Goal: Task Accomplishment & Management: Use online tool/utility

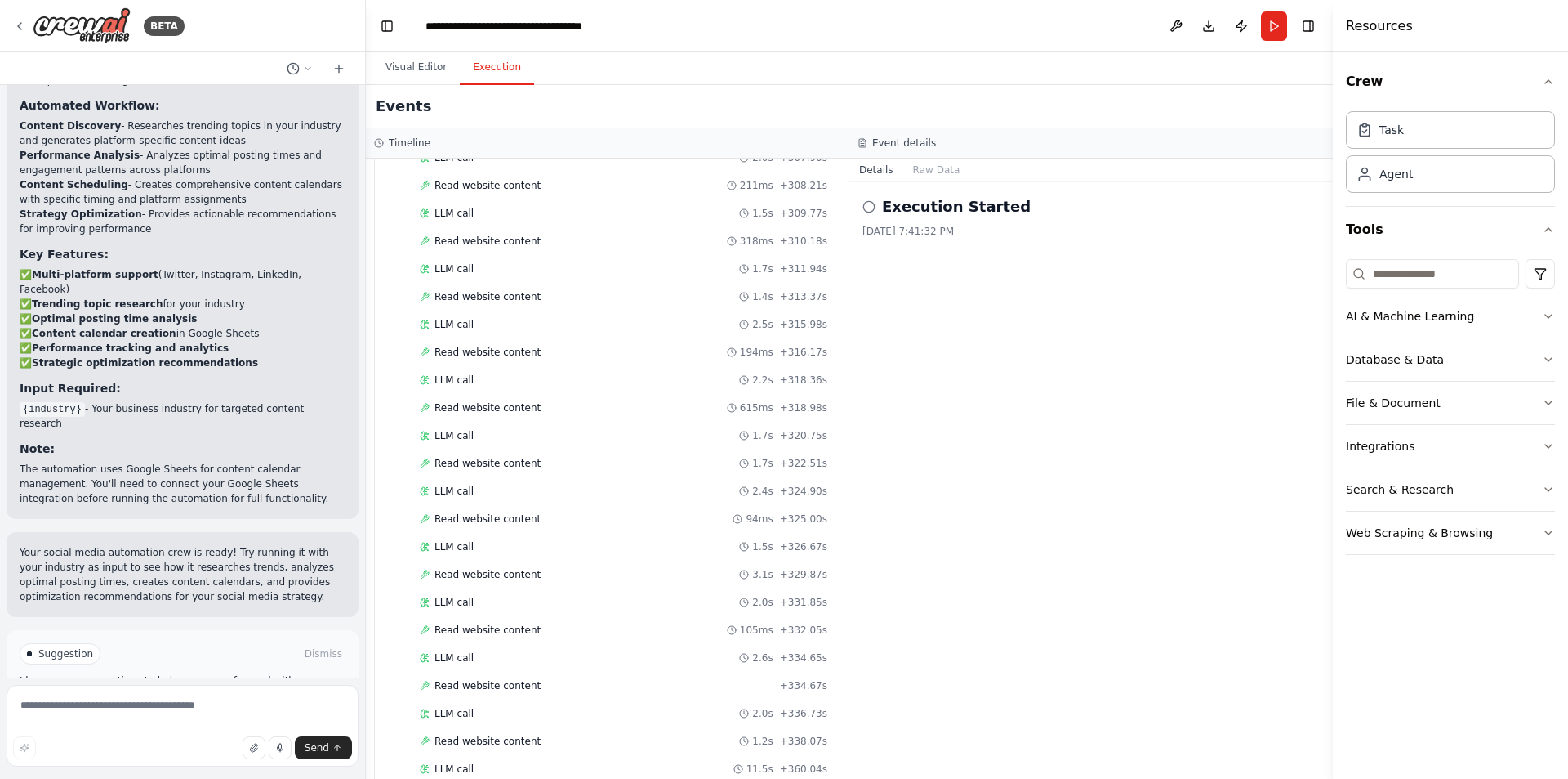
scroll to position [1741, 0]
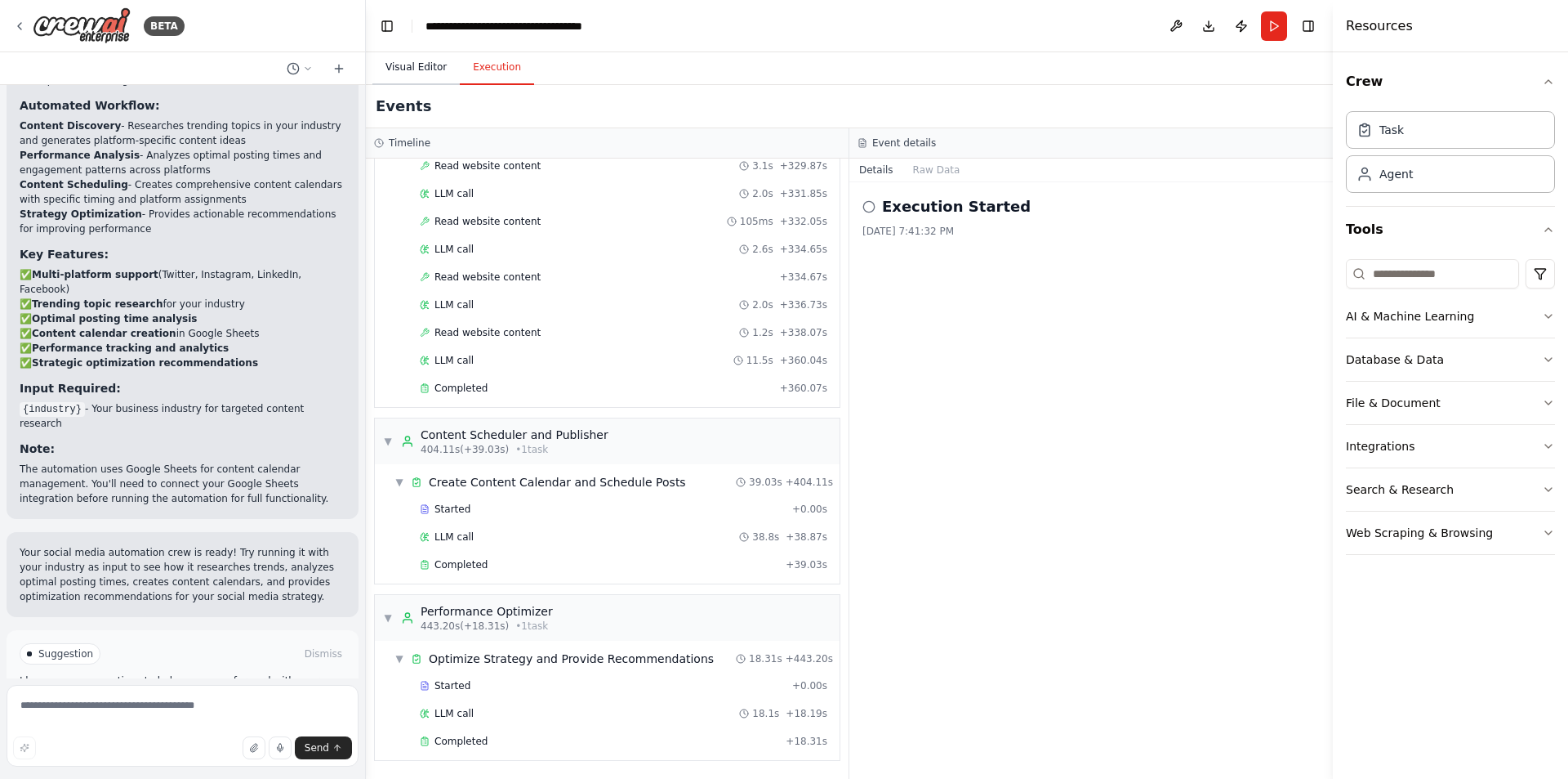
click at [422, 70] on button "Visual Editor" at bounding box center [416, 67] width 87 height 34
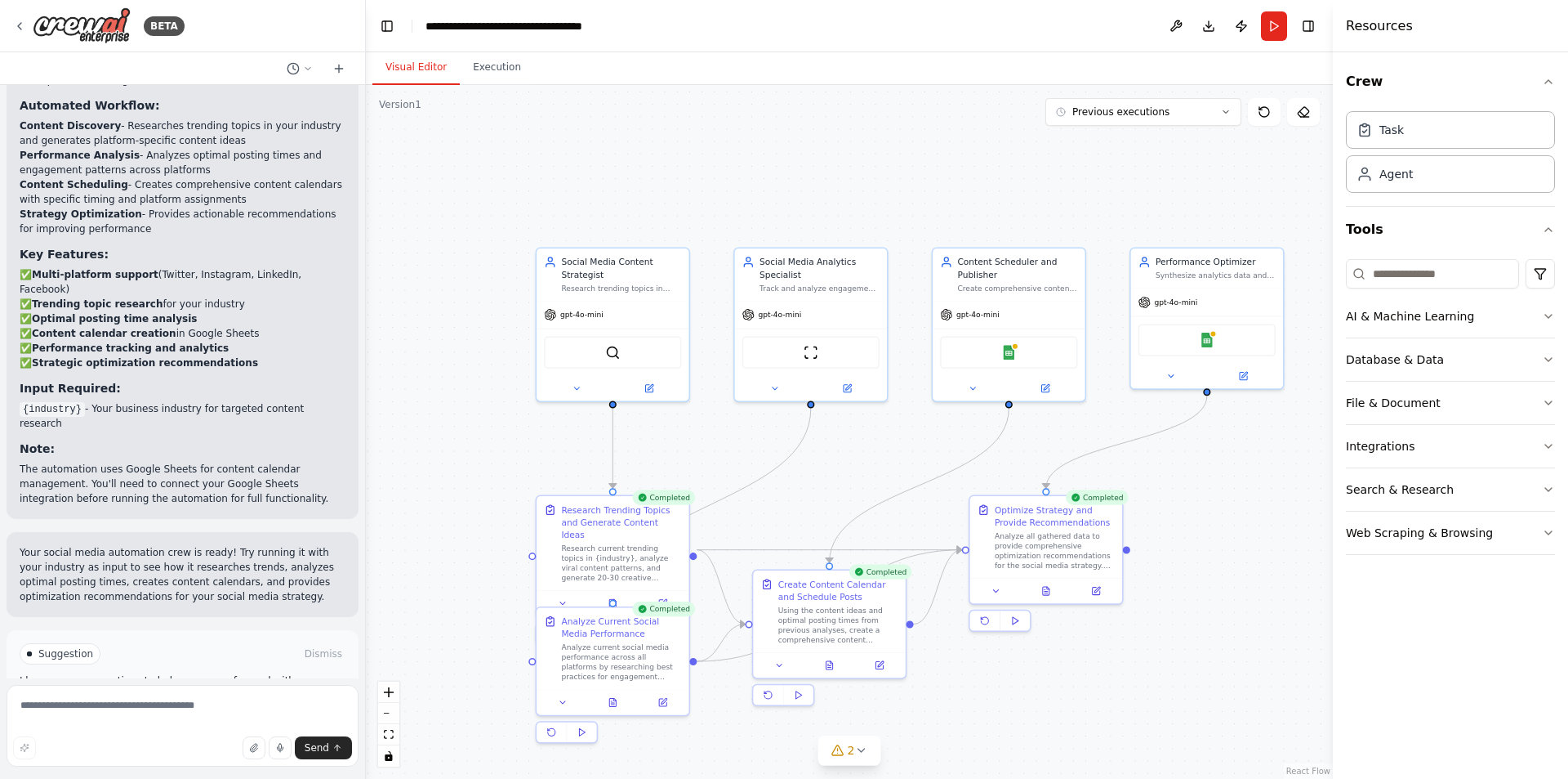
drag, startPoint x: 1245, startPoint y: 26, endPoint x: 881, endPoint y: 181, distance: 395.6
click at [881, 181] on div ".deletable-edge-delete-btn { width: 20px; height: 20px; border: 0px solid #ffff…" at bounding box center [849, 432] width 967 height 694
click at [1213, 115] on button "Previous executions" at bounding box center [1143, 112] width 196 height 28
click at [867, 760] on button "2" at bounding box center [849, 750] width 63 height 30
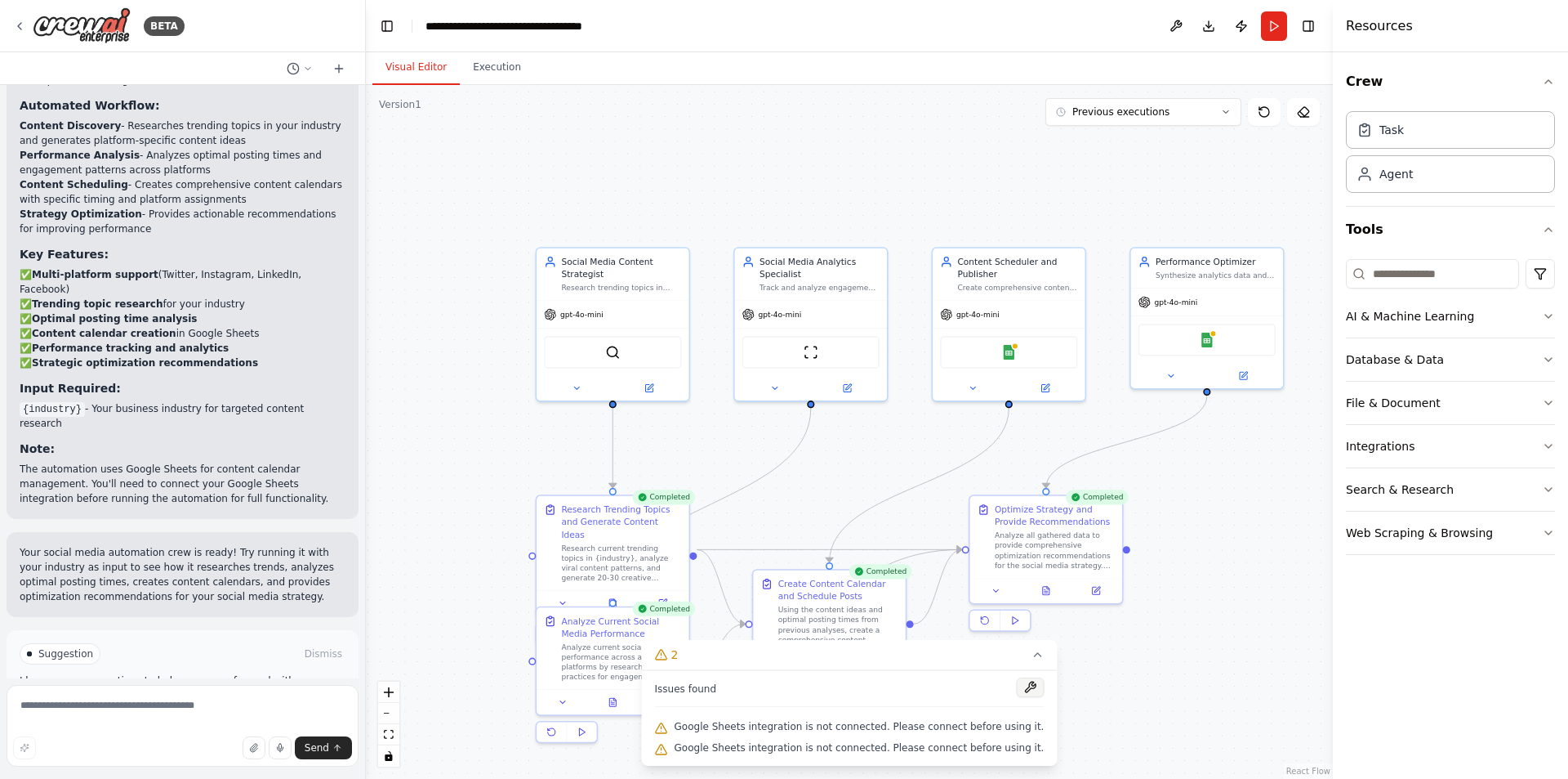
click at [1016, 692] on button at bounding box center [1029, 686] width 28 height 19
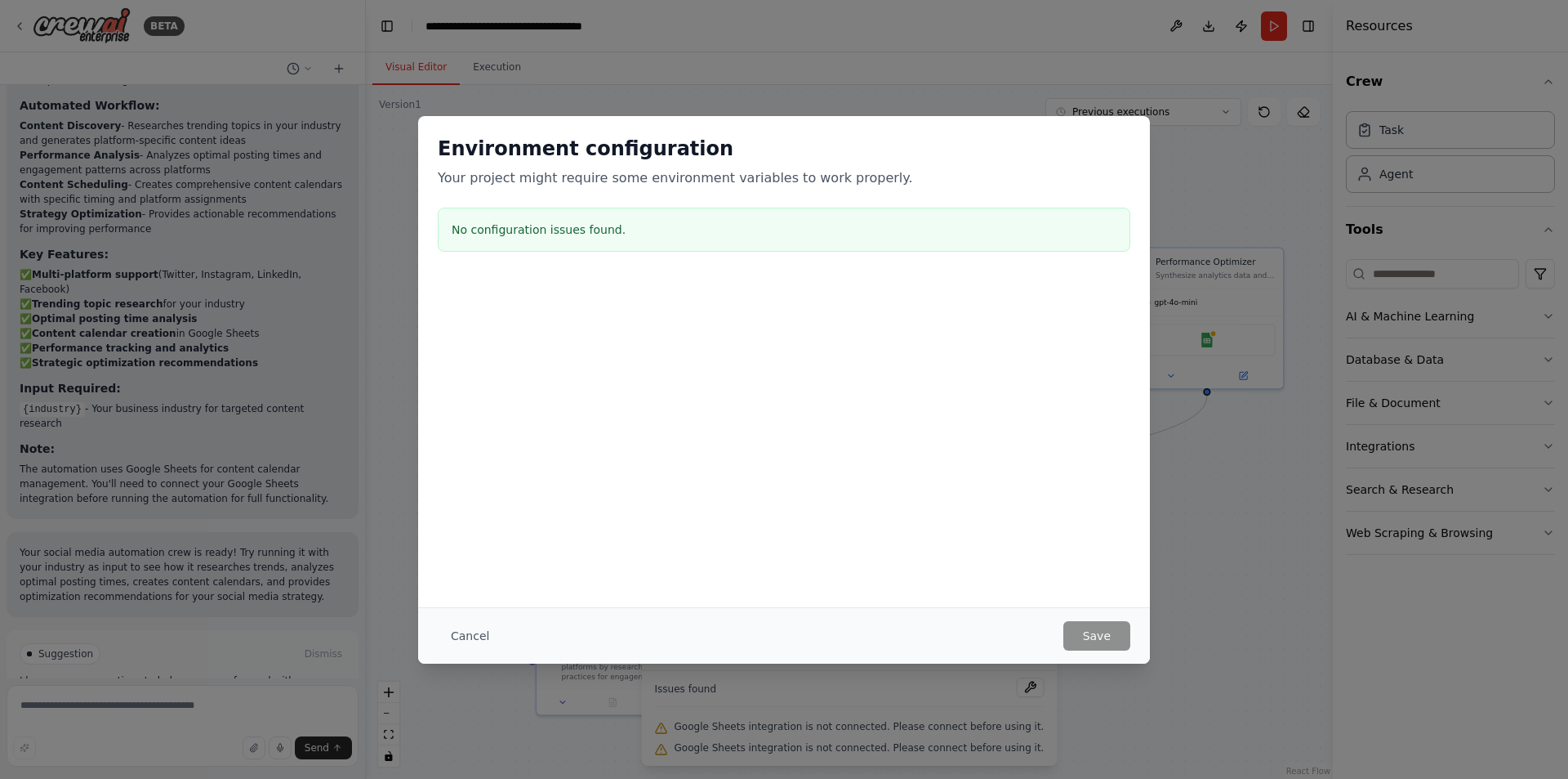
click at [515, 228] on h3 "No configuration issues found." at bounding box center [784, 229] width 665 height 16
click at [473, 628] on button "Cancel" at bounding box center [470, 635] width 65 height 29
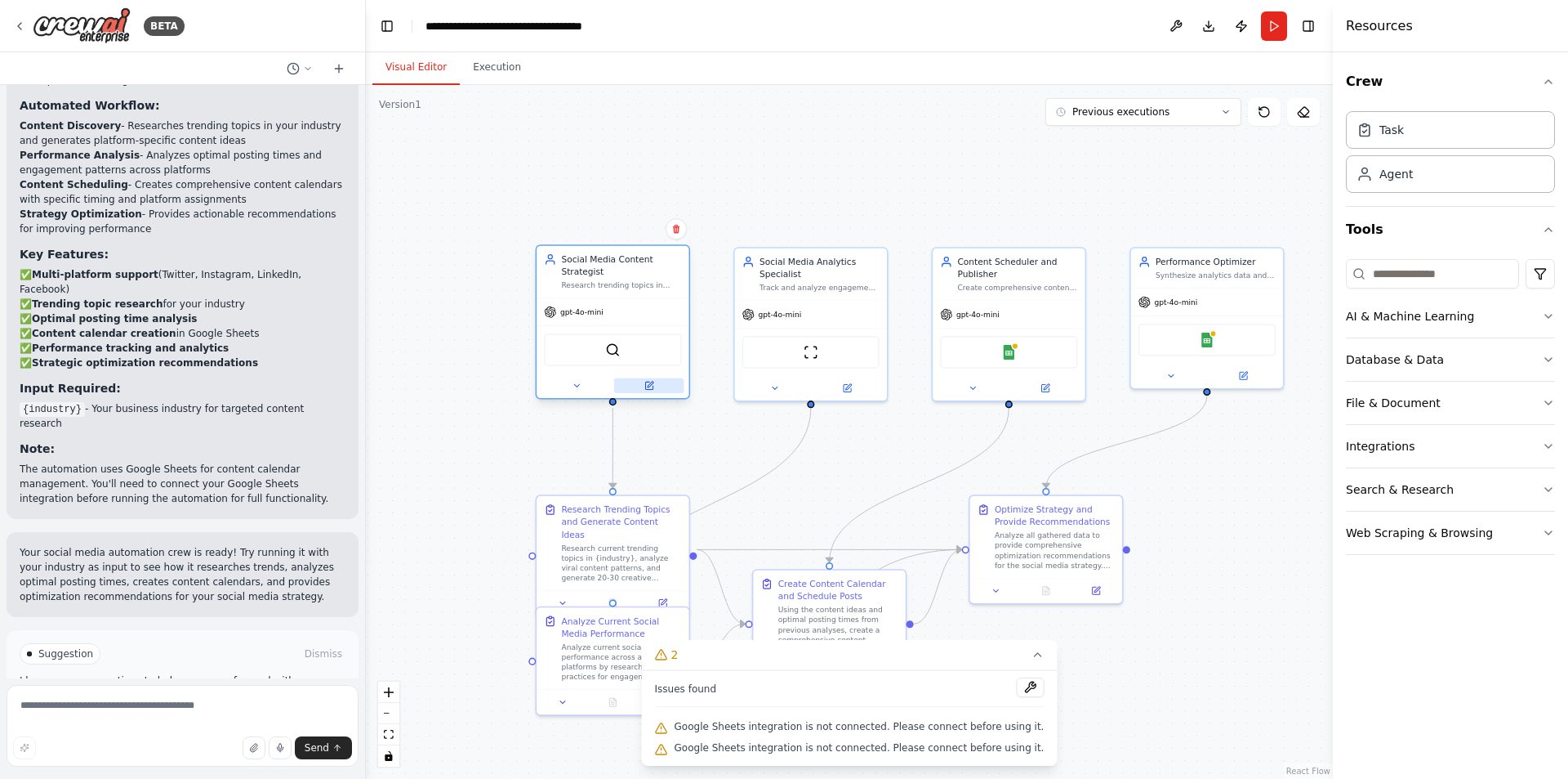
click at [659, 379] on button at bounding box center [649, 385] width 71 height 14
click at [652, 388] on icon at bounding box center [648, 385] width 8 height 8
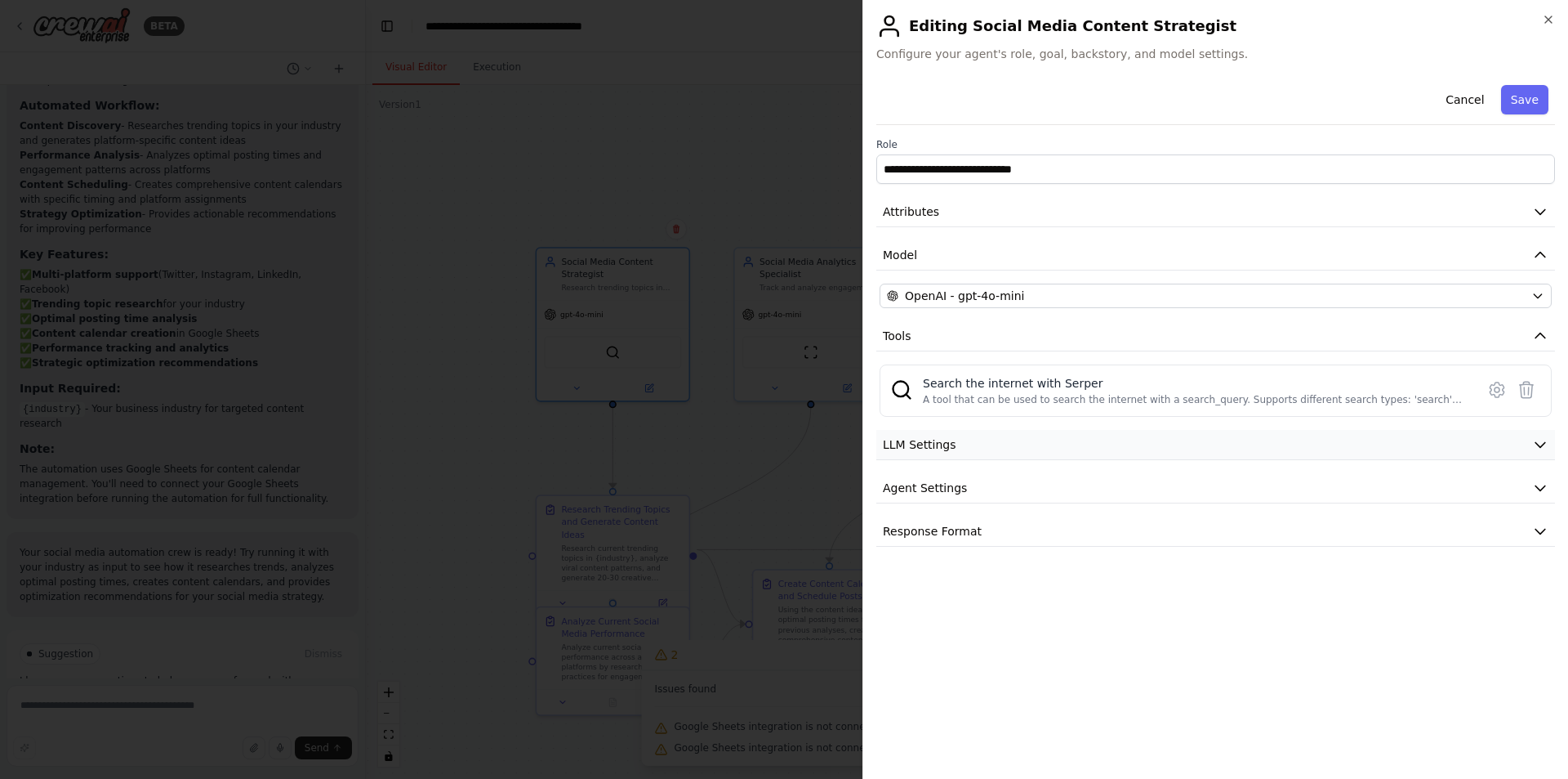
click at [1049, 455] on button "LLM Settings" at bounding box center [1215, 445] width 678 height 30
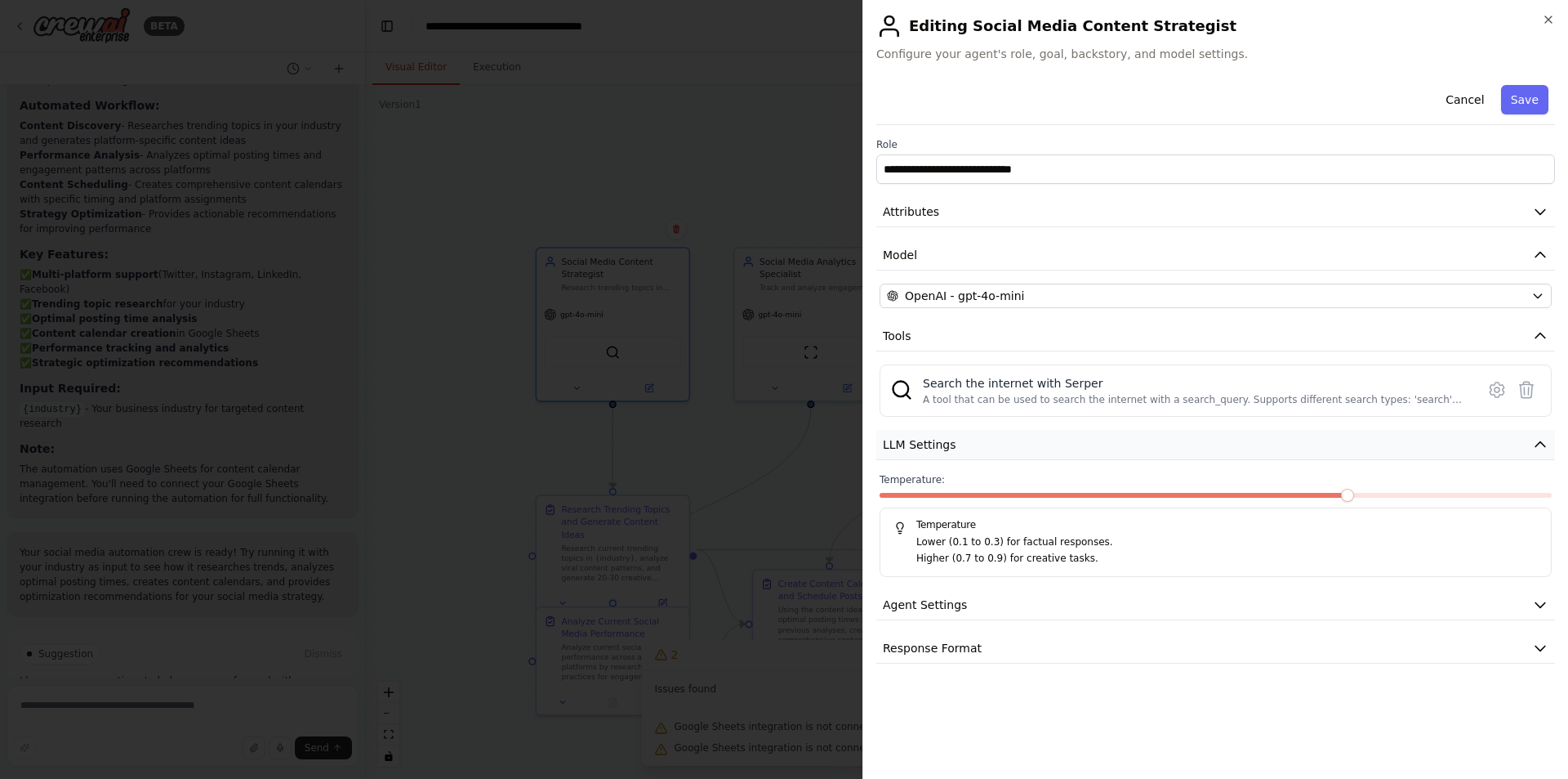
click at [1049, 455] on button "LLM Settings" at bounding box center [1215, 445] width 678 height 30
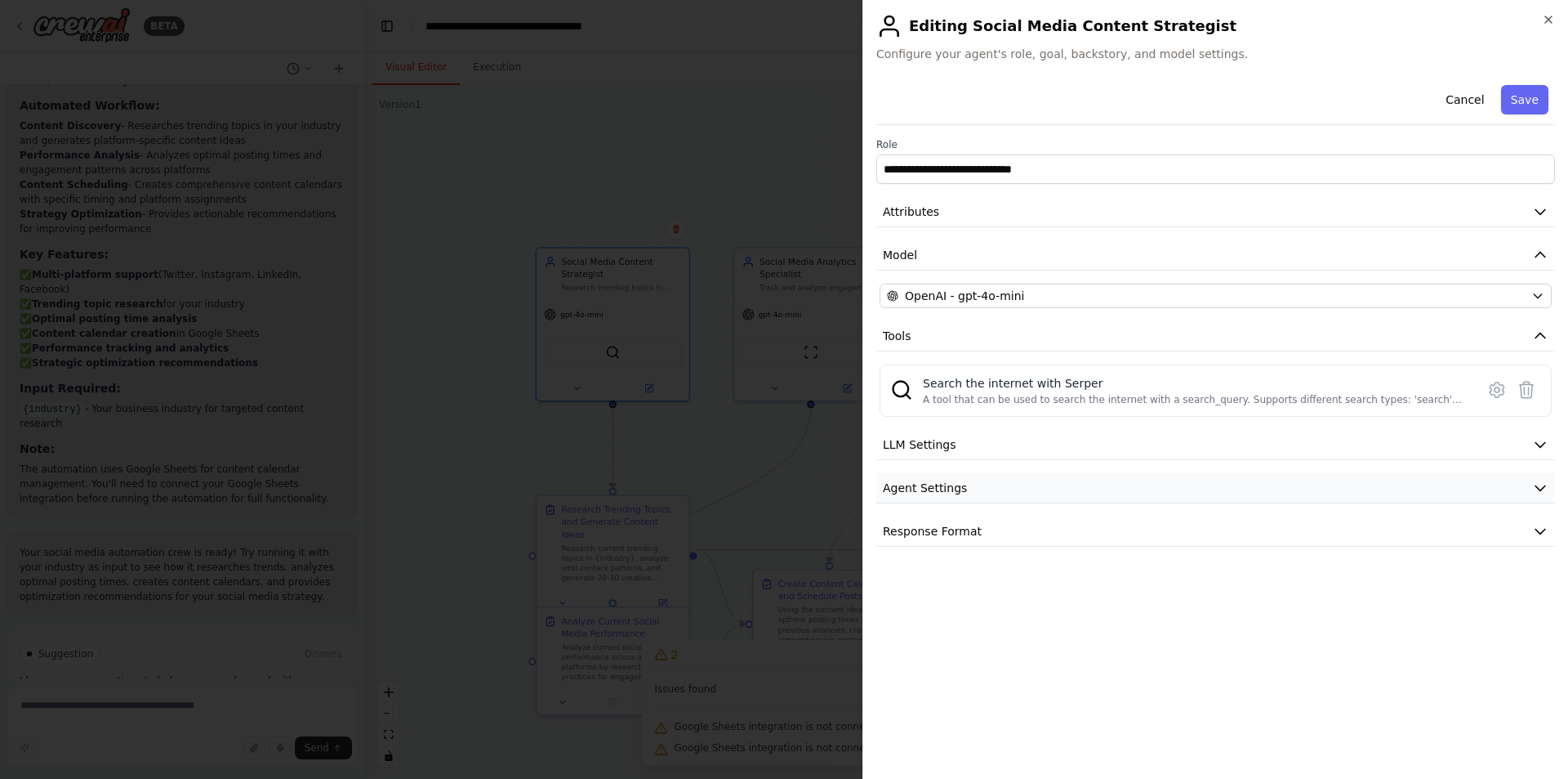
click at [1002, 502] on button "Agent Settings" at bounding box center [1215, 488] width 678 height 30
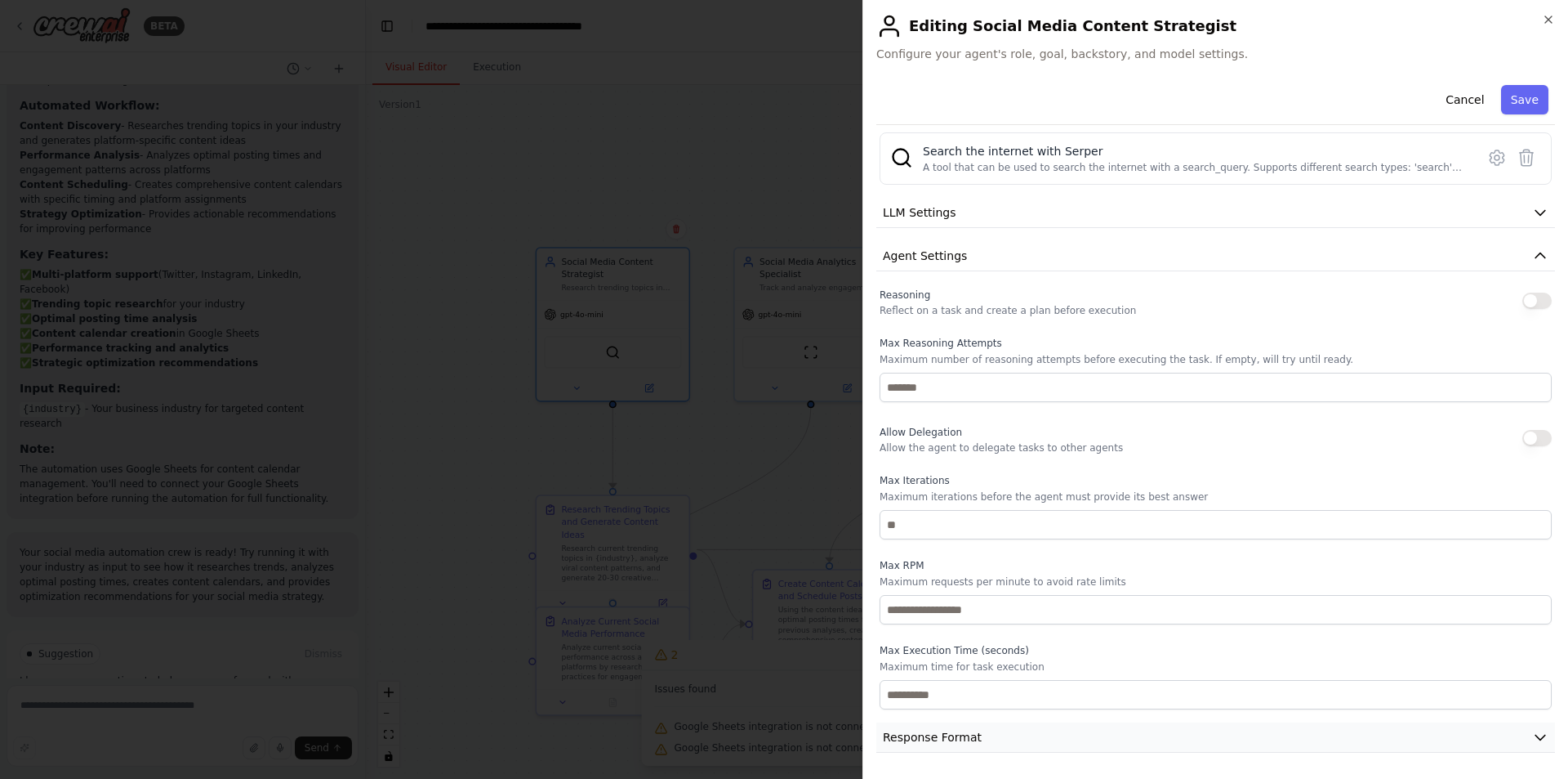
scroll to position [0, 0]
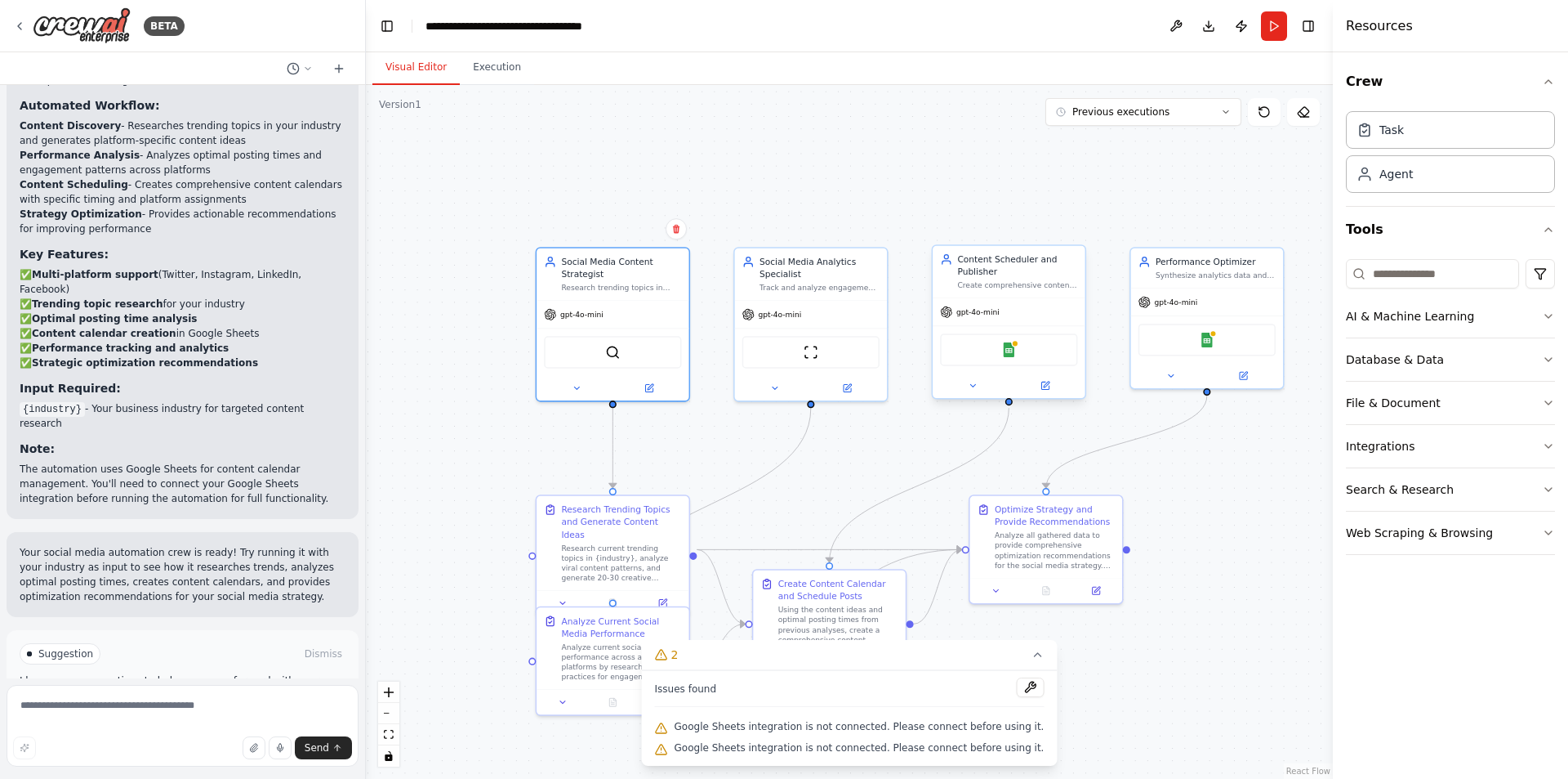
click at [1017, 348] on div "Google Sheets" at bounding box center [1008, 349] width 137 height 32
click at [1012, 352] on img at bounding box center [1008, 349] width 14 height 14
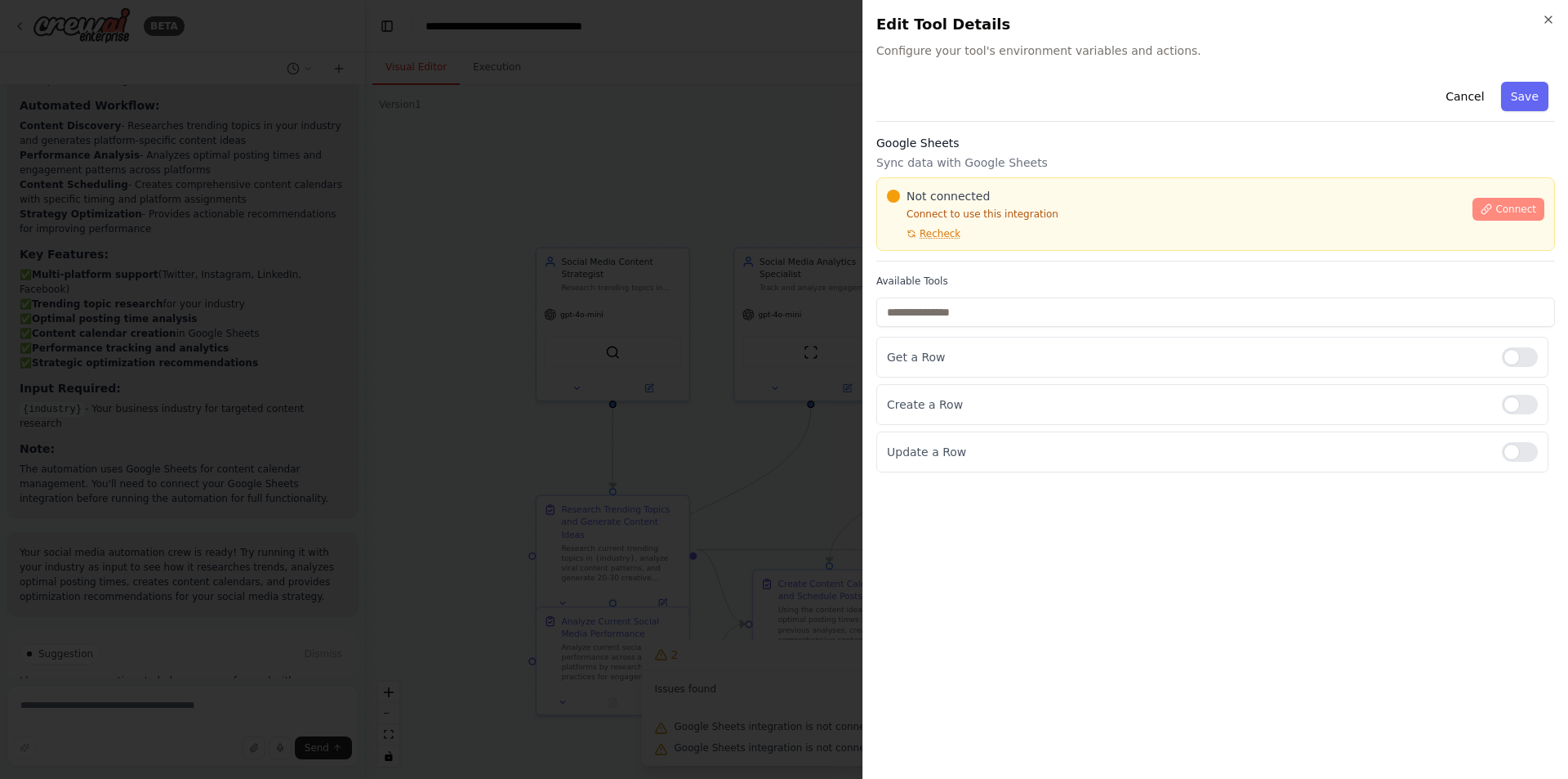
click at [1509, 215] on button "Connect" at bounding box center [1507, 209] width 71 height 23
click at [951, 235] on span "Recheck" at bounding box center [940, 234] width 41 height 13
click at [1507, 209] on span "Connect" at bounding box center [1516, 209] width 41 height 13
click at [1491, 209] on icon at bounding box center [1486, 209] width 12 height 12
click at [1194, 206] on div "Not connected Connect to use this integration Recheck" at bounding box center [1175, 214] width 576 height 52
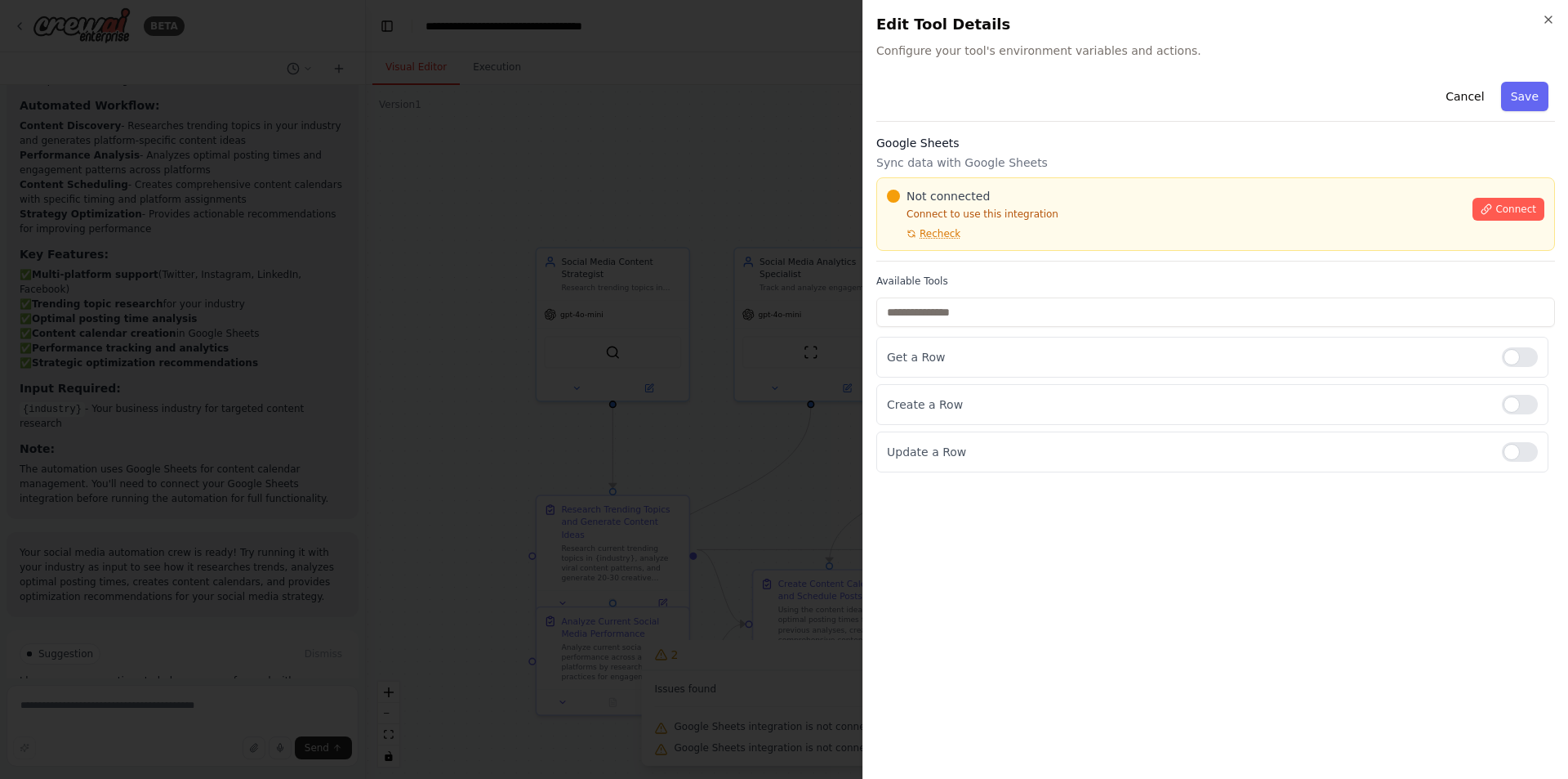
click at [1064, 219] on p "Connect to use this integration" at bounding box center [1175, 215] width 576 height 13
click at [1038, 219] on p "Connect to use this integration" at bounding box center [1175, 215] width 576 height 13
click at [1547, 18] on icon "button" at bounding box center [1549, 19] width 7 height 7
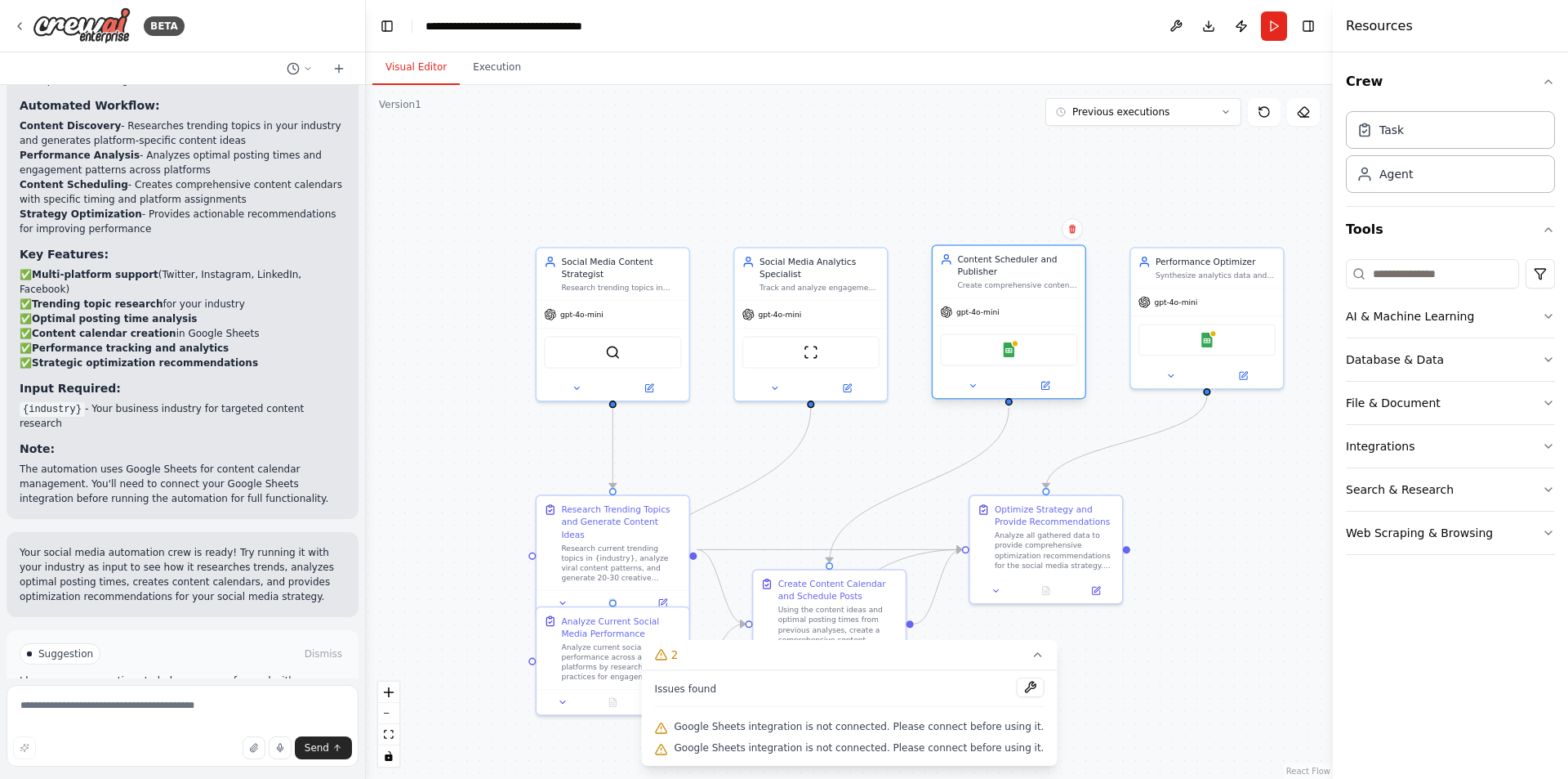
click at [1017, 358] on div "Google Sheets" at bounding box center [1008, 349] width 137 height 32
click at [1010, 345] on img at bounding box center [1008, 349] width 14 height 14
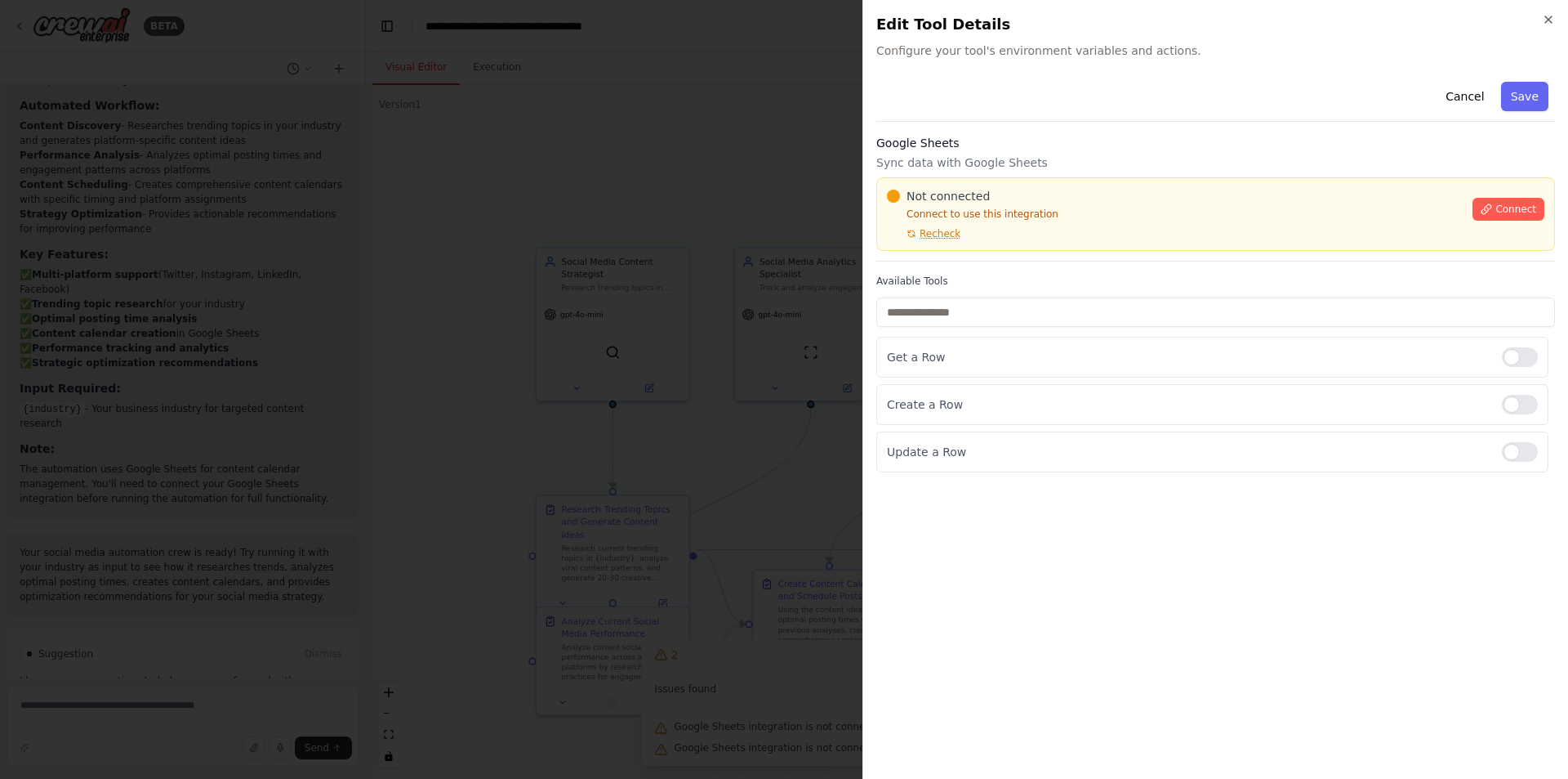
click at [1093, 195] on div "Not connected" at bounding box center [1175, 195] width 576 height 16
click at [1491, 208] on icon at bounding box center [1486, 209] width 9 height 9
